Goal: Transaction & Acquisition: Purchase product/service

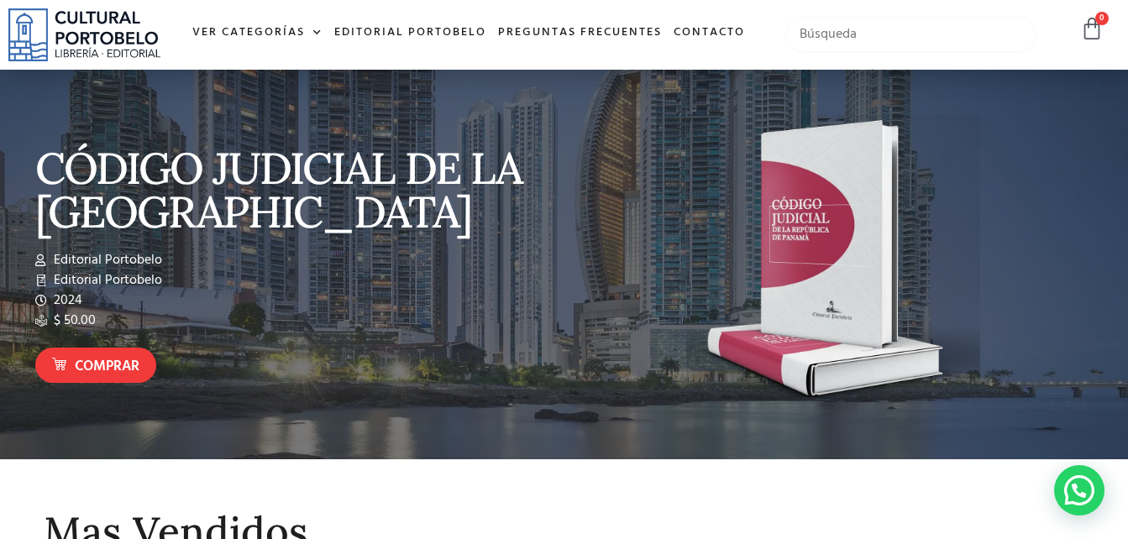
click at [823, 38] on input "text" at bounding box center [910, 34] width 251 height 35
type input "migración"
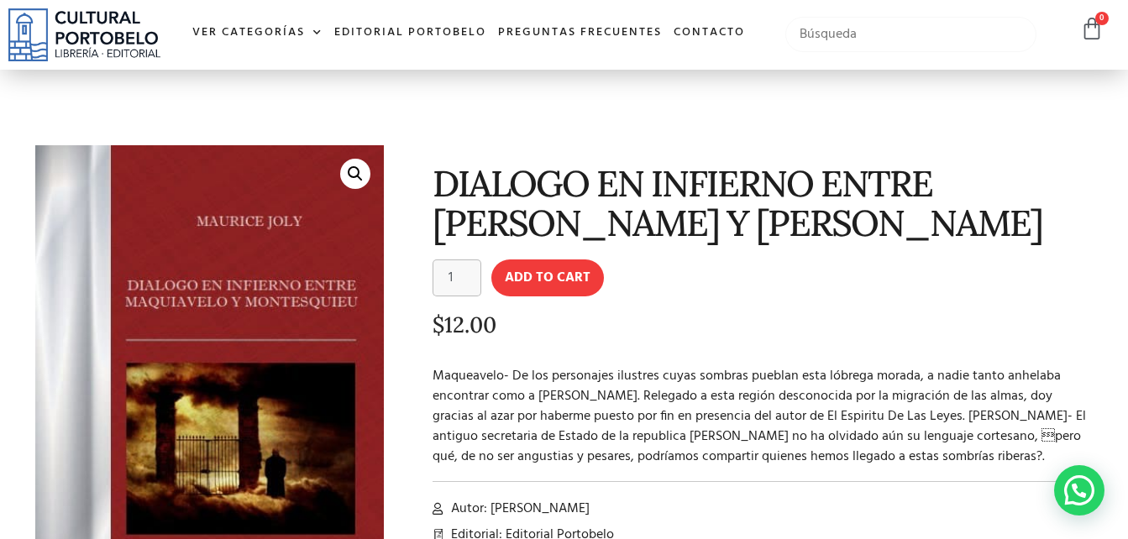
click at [879, 33] on input "text" at bounding box center [910, 34] width 251 height 35
type input "migración"
